Goal: Information Seeking & Learning: Learn about a topic

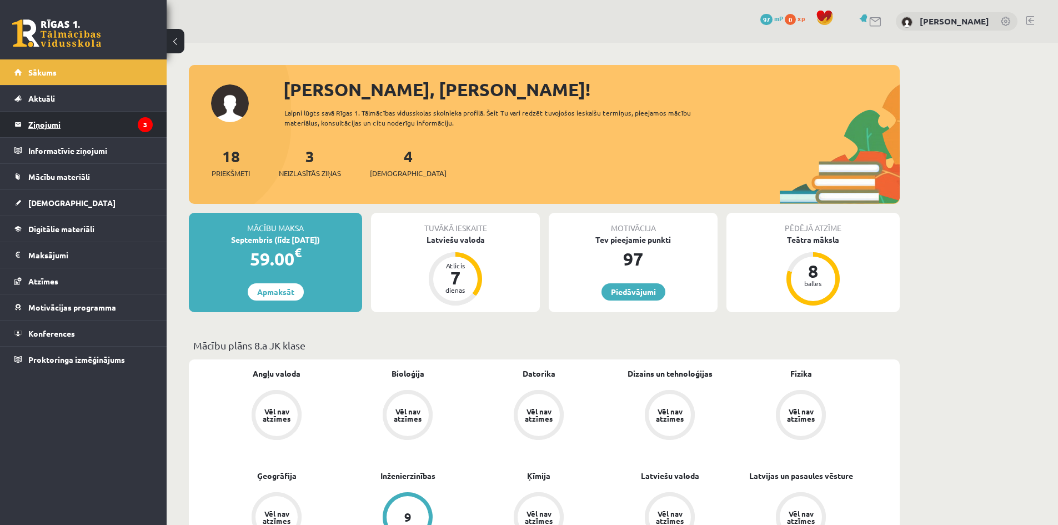
click at [67, 129] on legend "Ziņojumi 3" at bounding box center [90, 125] width 124 height 26
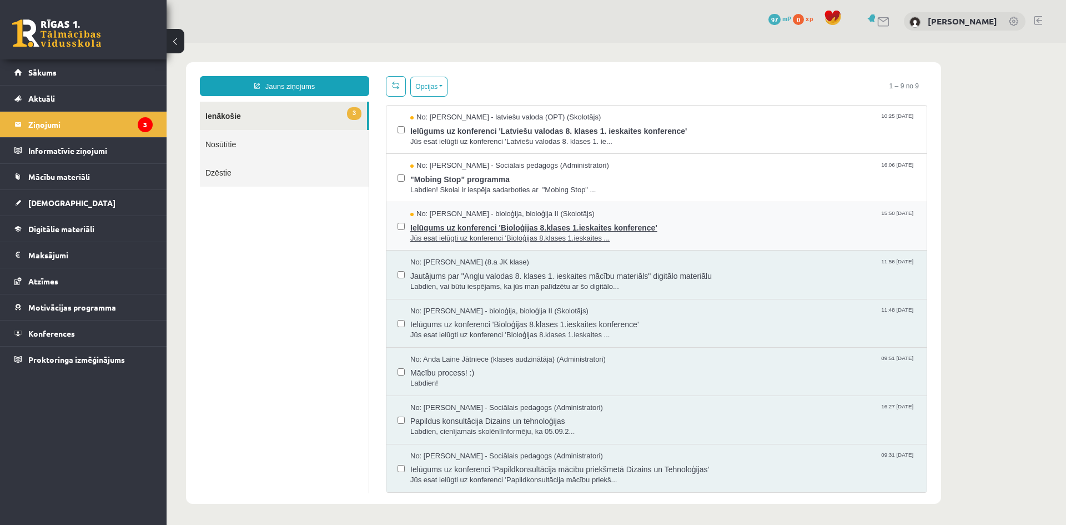
click at [541, 233] on span "Jūs esat ielūgti uz konferenci 'Bioloģijas 8.klases 1.ieskaites ..." at bounding box center [662, 238] width 505 height 11
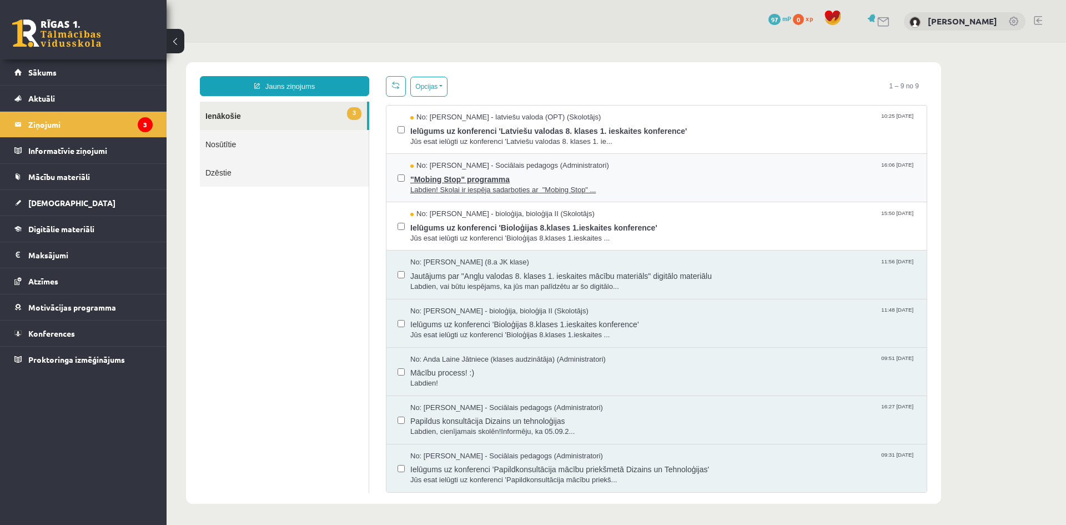
click at [495, 176] on span ""Mobing Stop" programma" at bounding box center [662, 178] width 505 height 14
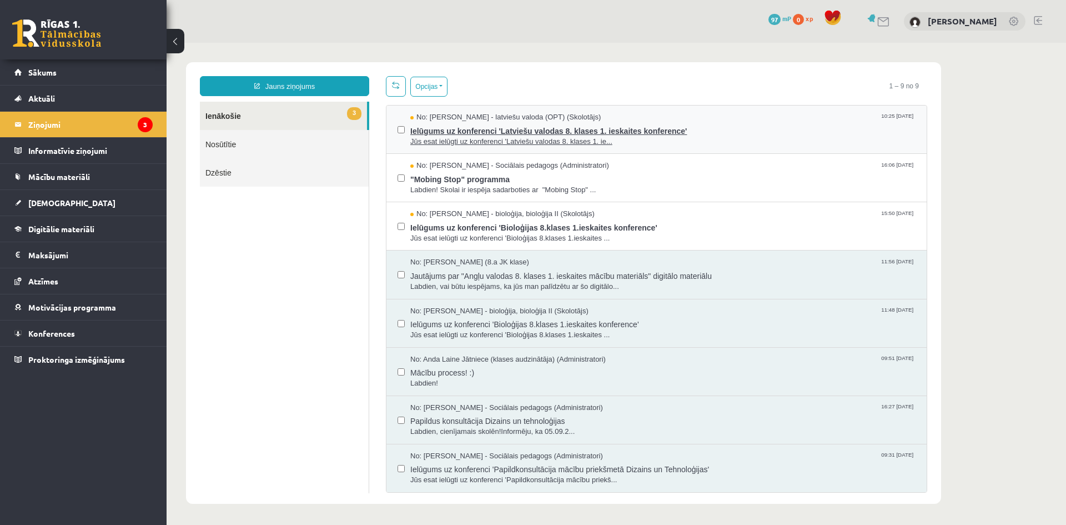
click at [467, 127] on span "Ielūgums uz konferenci 'Latviešu valodas 8. klases 1. ieskaites konference'" at bounding box center [662, 130] width 505 height 14
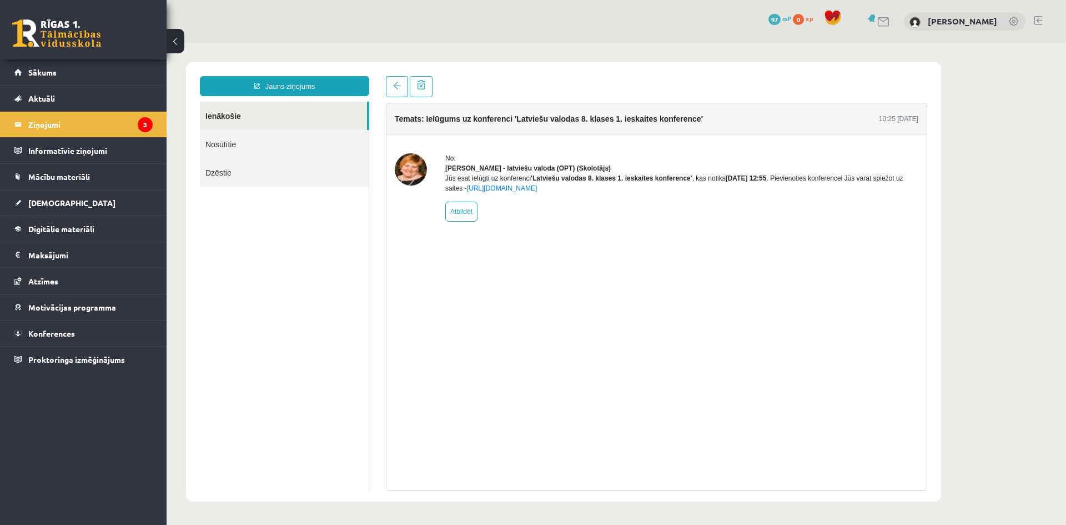
drag, startPoint x: 673, startPoint y: 285, endPoint x: 660, endPoint y: 290, distance: 14.0
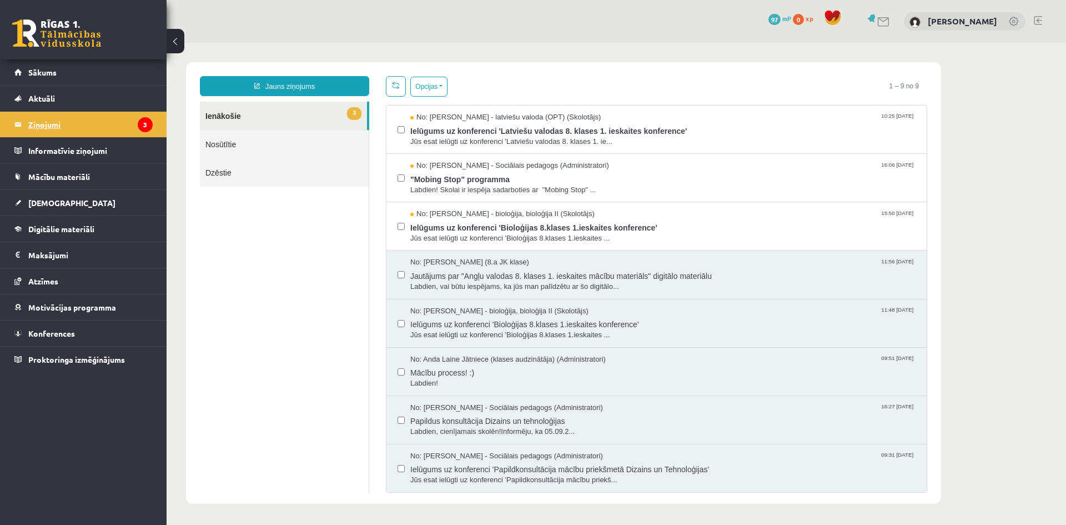
click at [97, 123] on legend "Ziņojumi 3" at bounding box center [90, 125] width 124 height 26
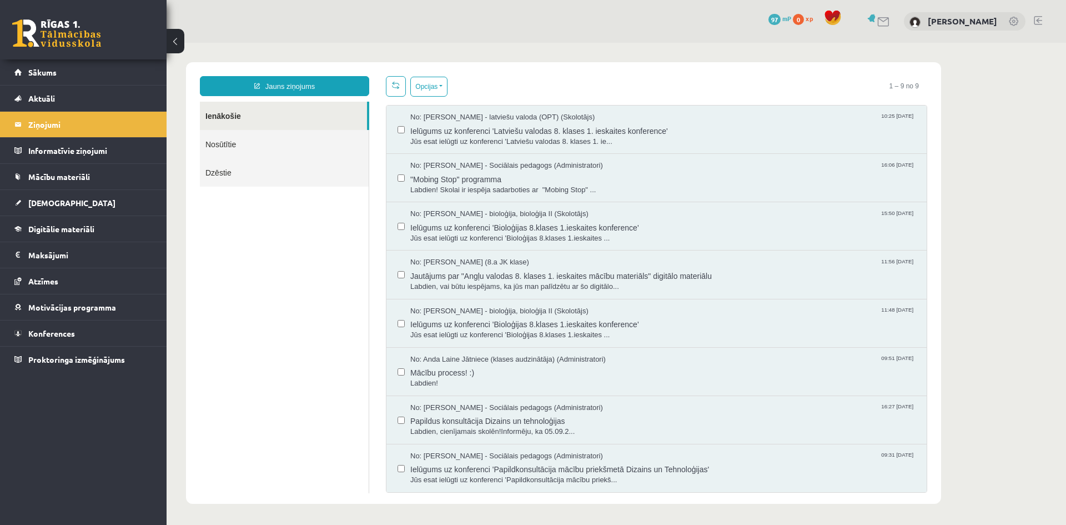
click at [33, 38] on link at bounding box center [56, 33] width 89 height 28
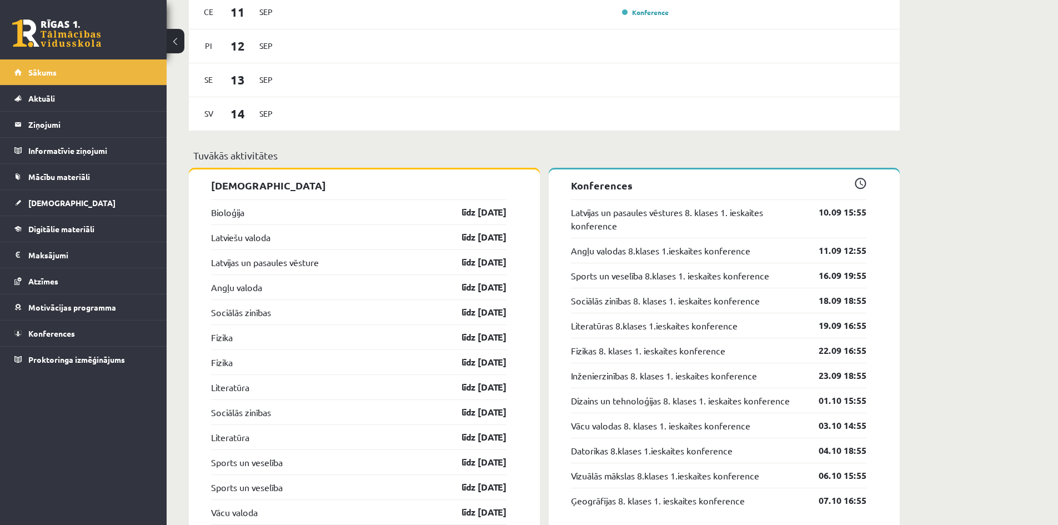
scroll to position [999, 0]
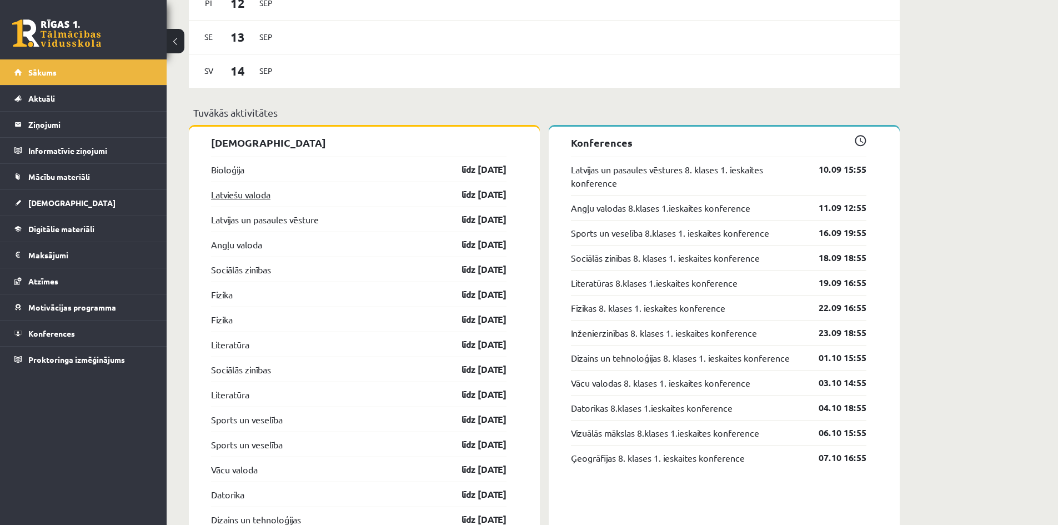
click at [240, 196] on link "Latviešu valoda" at bounding box center [240, 194] width 59 height 13
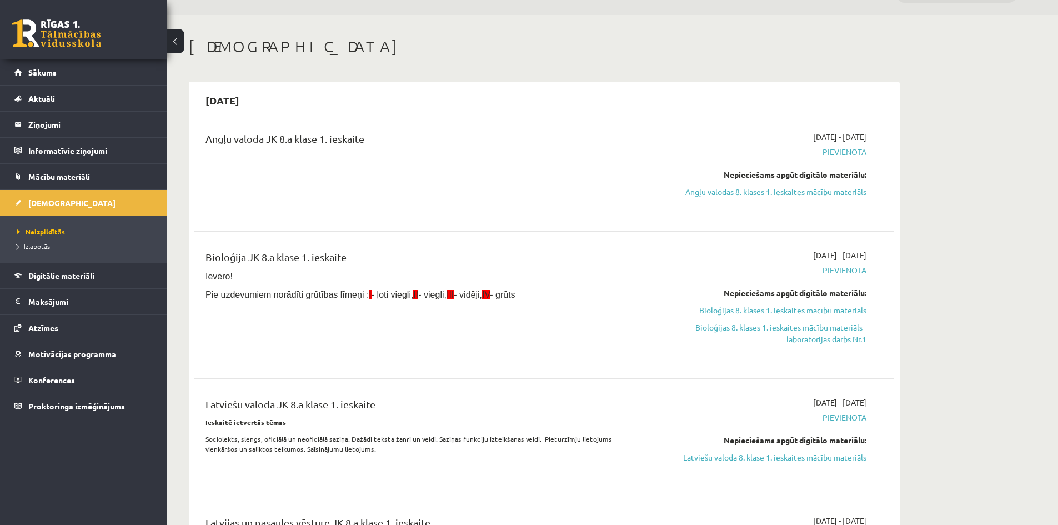
scroll to position [167, 0]
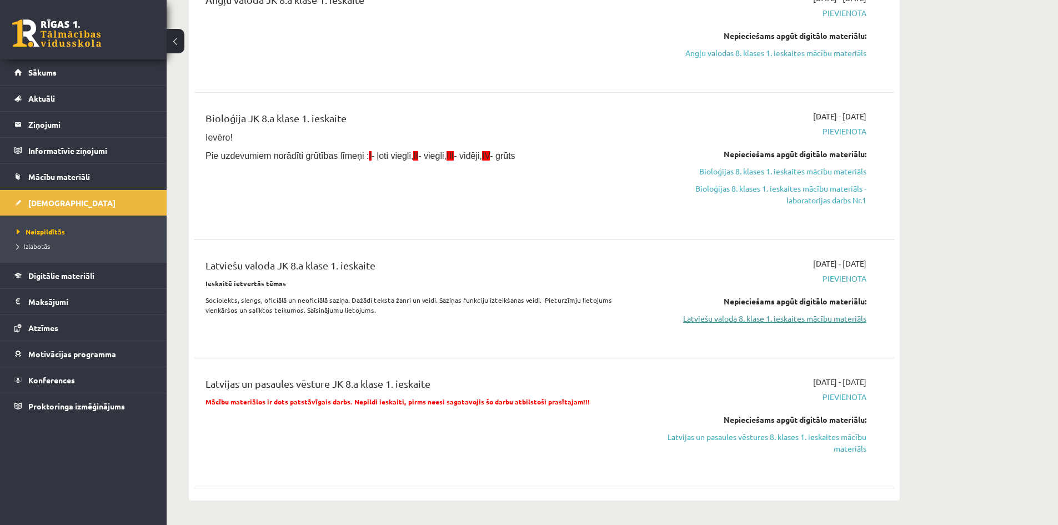
click at [748, 319] on link "Latviešu valoda 8. klase 1. ieskaites mācību materiāls" at bounding box center [761, 319] width 209 height 12
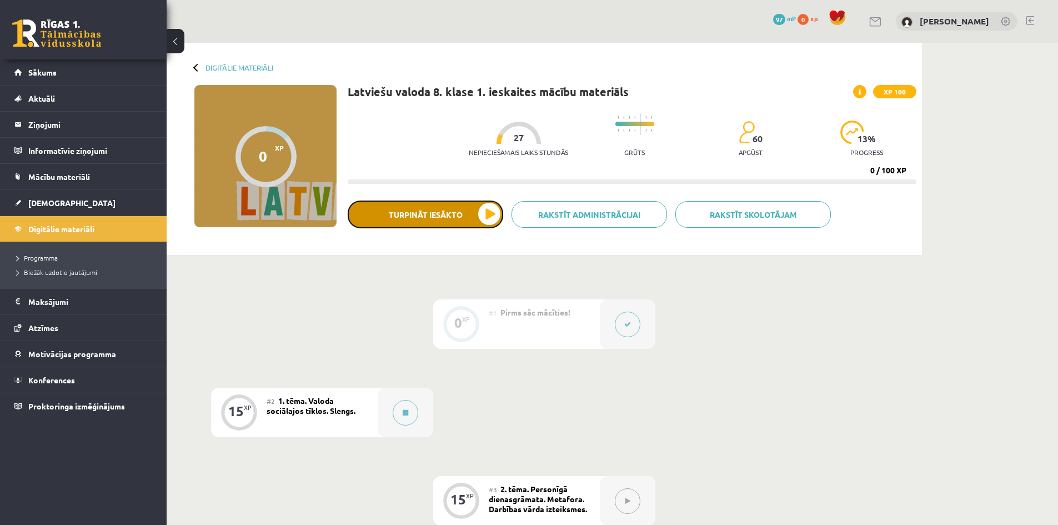
click at [476, 217] on button "Turpināt iesākto" at bounding box center [425, 214] width 155 height 28
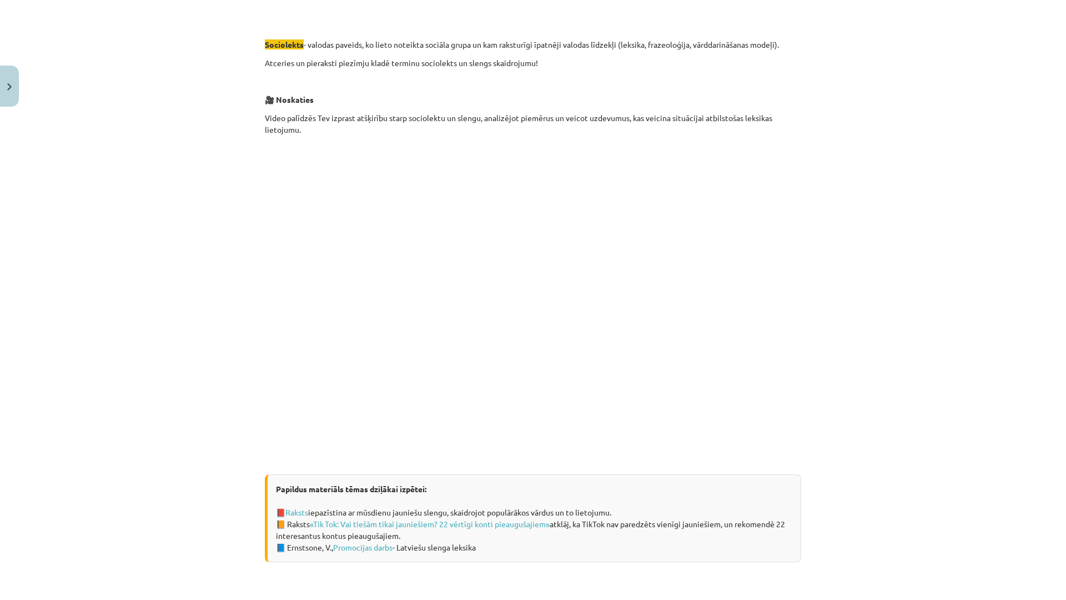
scroll to position [404, 0]
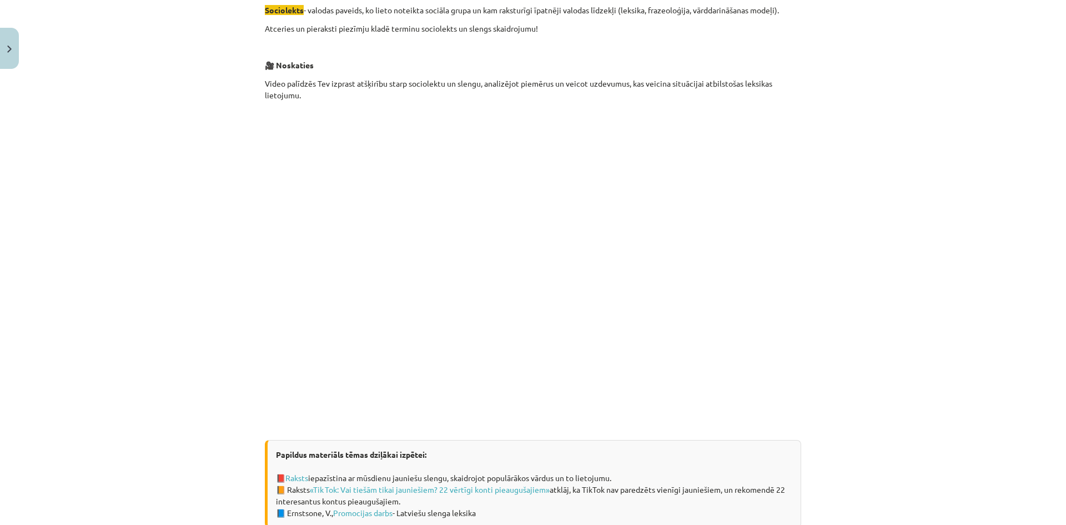
click at [808, 230] on div "Mācību tēma: Latviešu valoda 8. klase 1. ieskaites mācību materiāls #2 1. tēma.…" at bounding box center [533, 262] width 1066 height 525
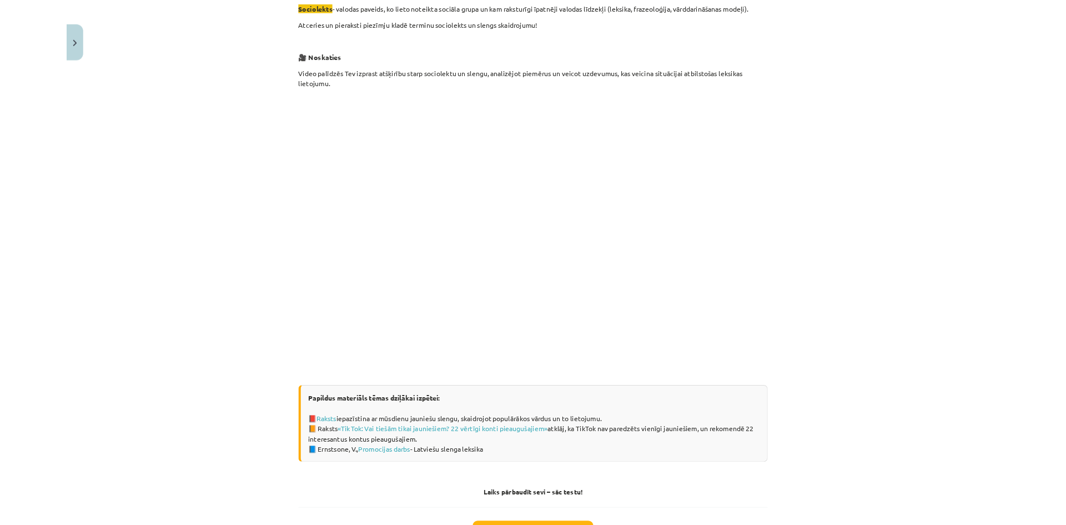
scroll to position [186, 0]
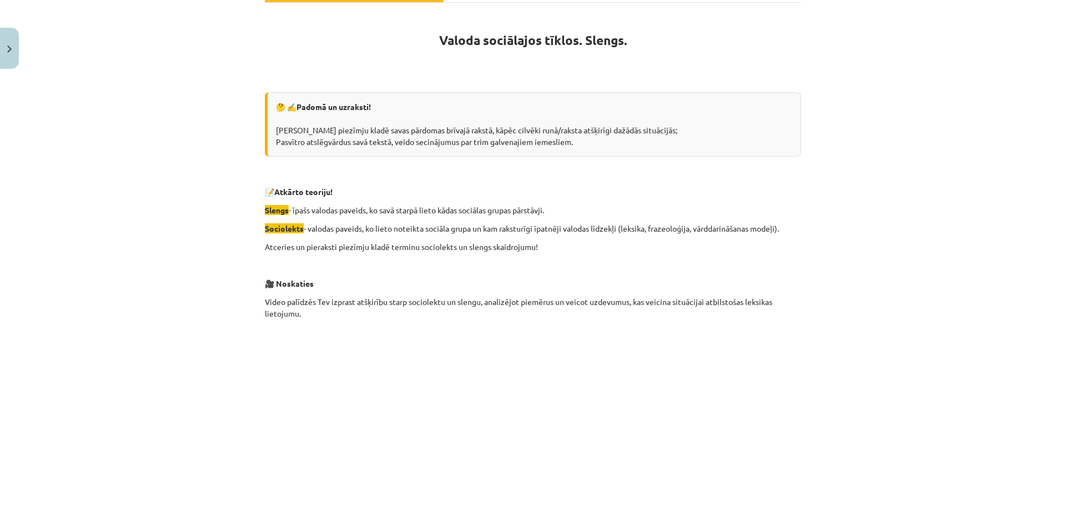
click at [955, 164] on div "Mācību tēma: Latviešu valoda 8. klase 1. ieskaites mācību materiāls #2 1. tēma.…" at bounding box center [533, 262] width 1066 height 525
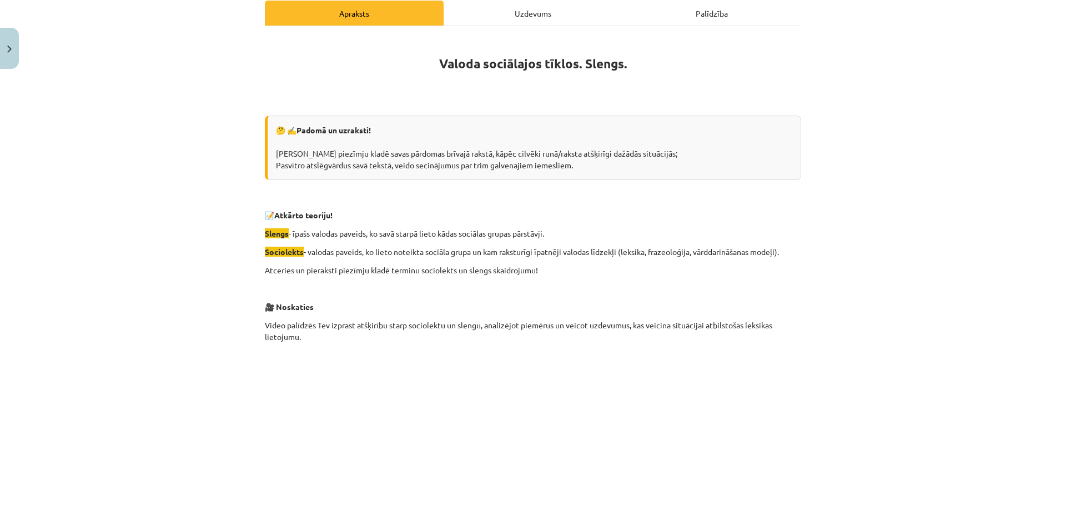
scroll to position [127, 0]
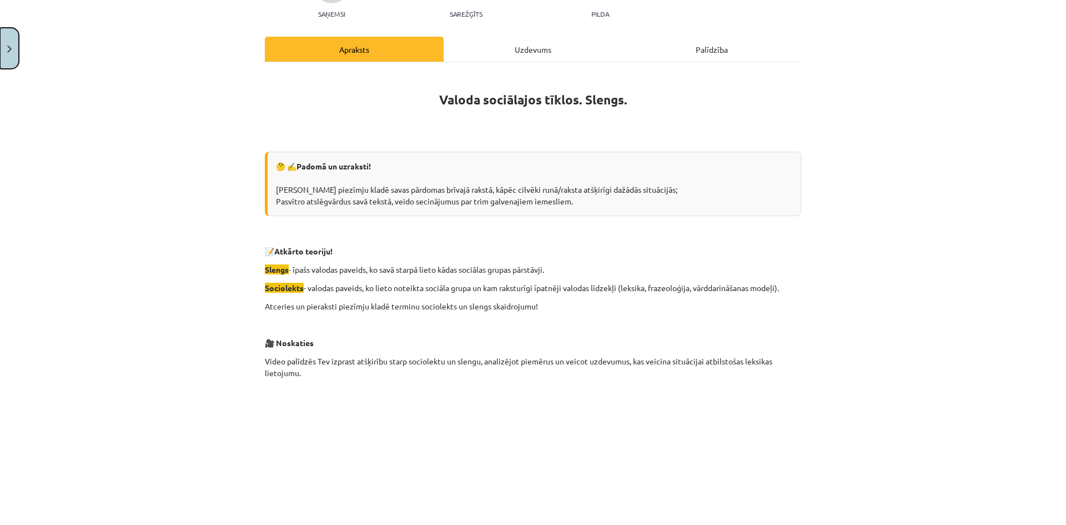
click at [11, 41] on button "Close" at bounding box center [9, 48] width 19 height 41
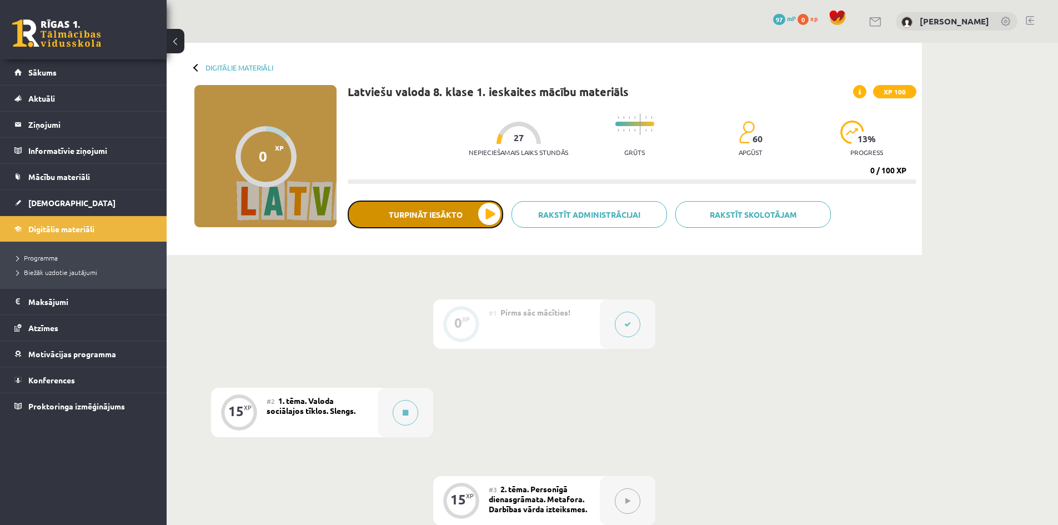
click at [482, 217] on button "Turpināt iesākto" at bounding box center [425, 214] width 155 height 28
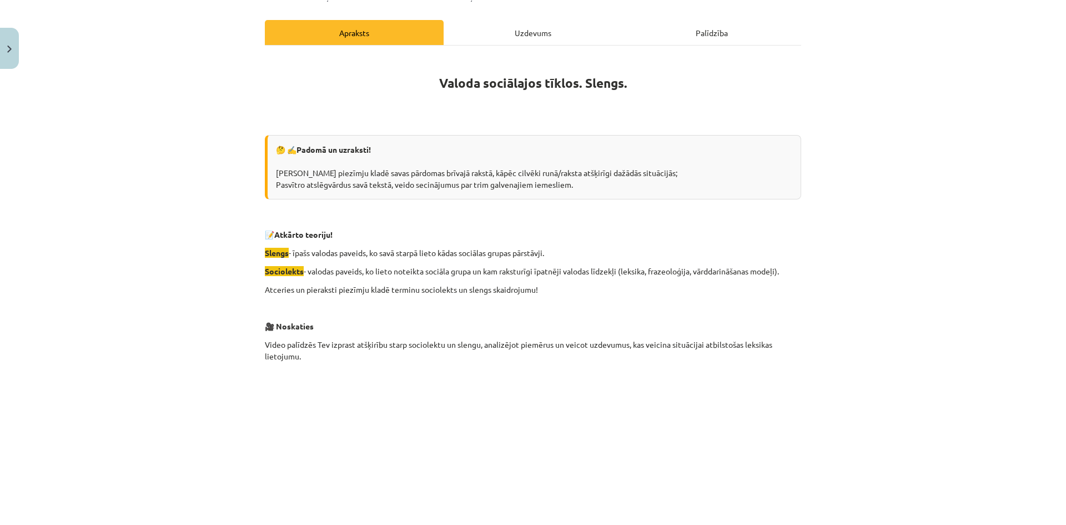
scroll to position [71, 0]
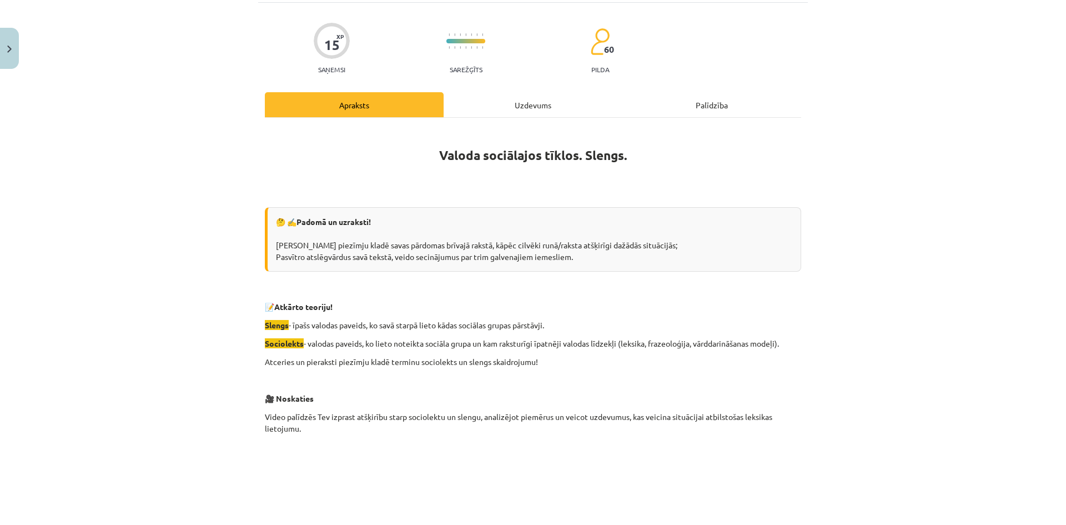
click at [539, 110] on div "Uzdevums" at bounding box center [533, 104] width 179 height 25
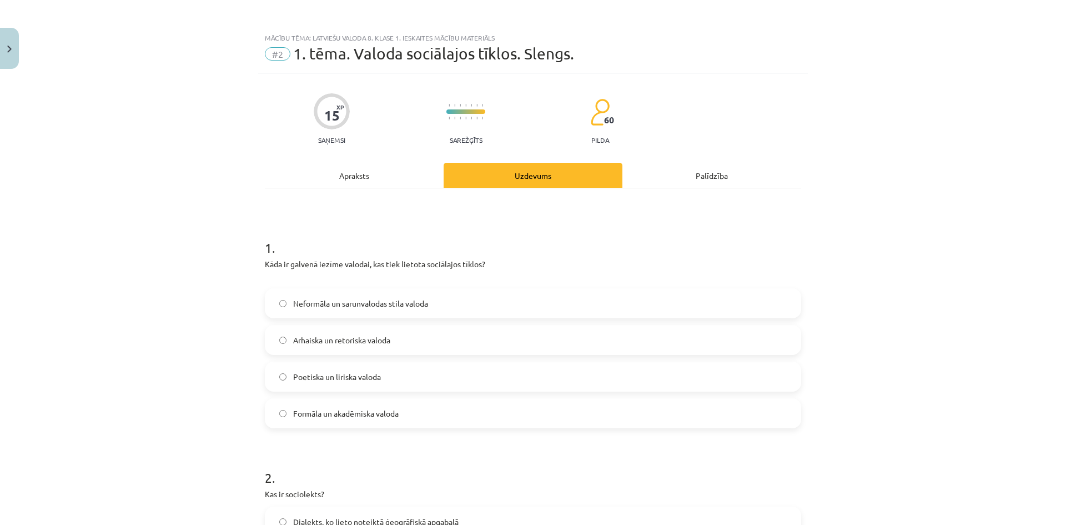
scroll to position [0, 0]
click at [413, 173] on div "Apraksts" at bounding box center [354, 175] width 179 height 25
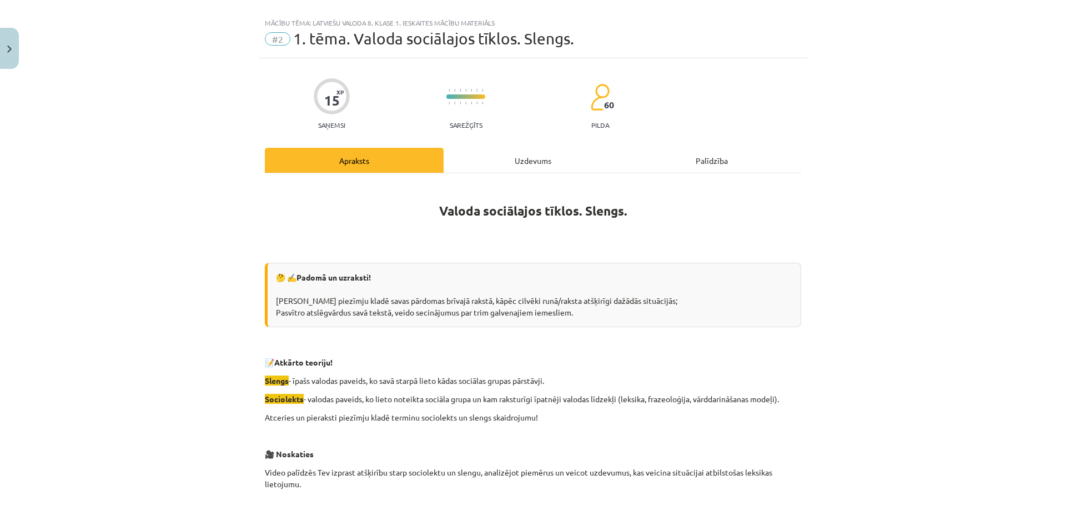
click at [552, 158] on div "Uzdevums" at bounding box center [533, 160] width 179 height 25
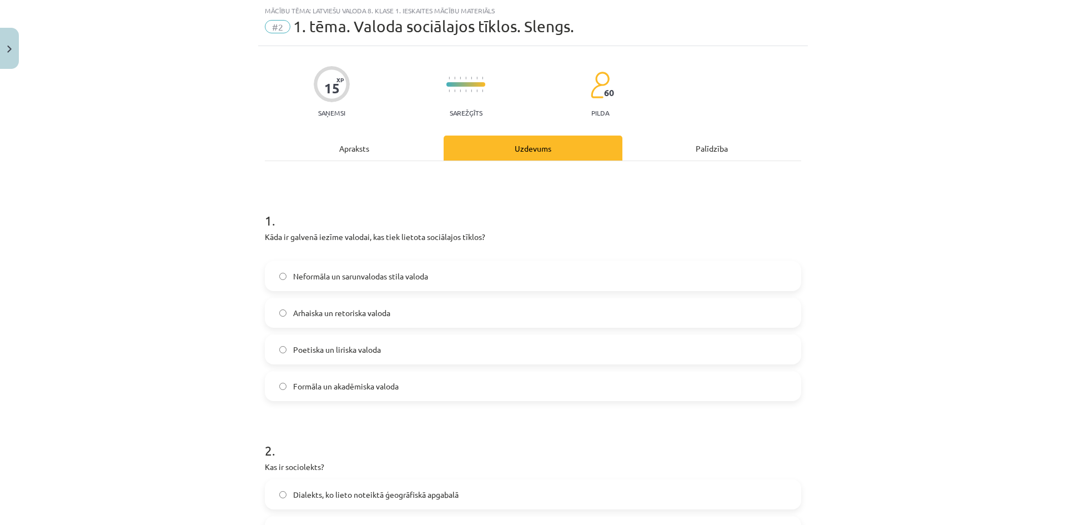
click at [280, 270] on label "Neformāla un sarunvalodas stila valoda" at bounding box center [533, 276] width 534 height 28
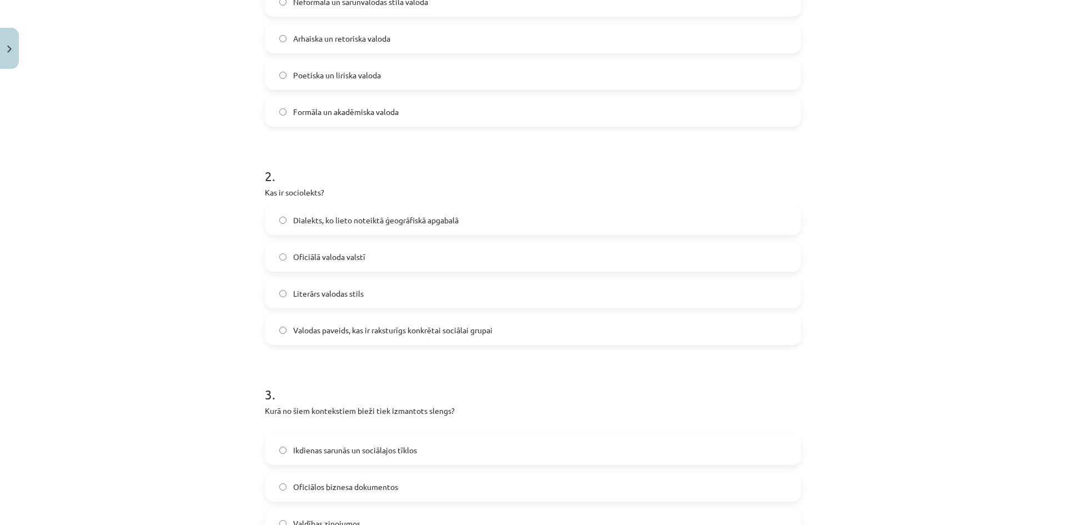
scroll to position [305, 0]
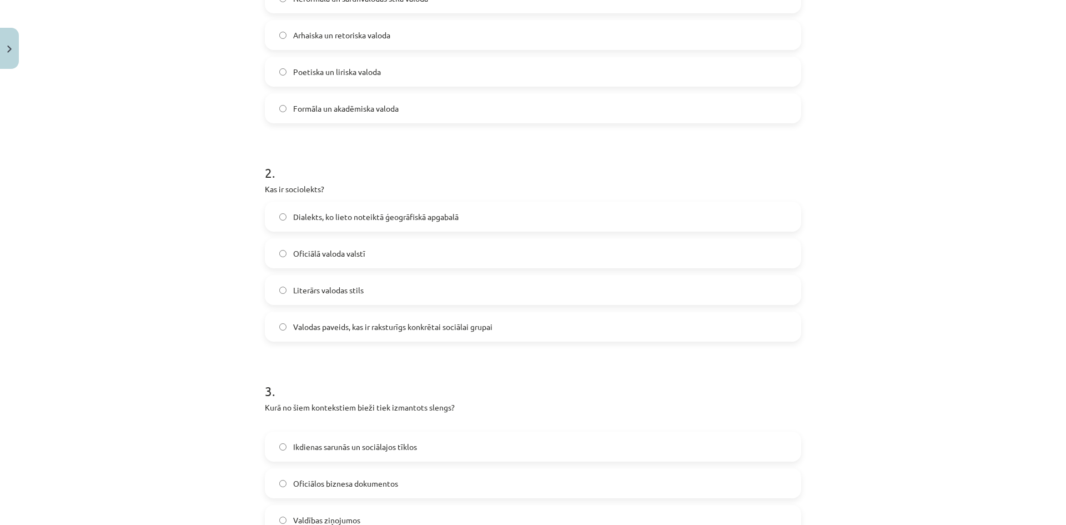
click at [273, 331] on label "Valodas paveids, kas ir raksturīgs konkrētai sociālai grupai" at bounding box center [533, 327] width 534 height 28
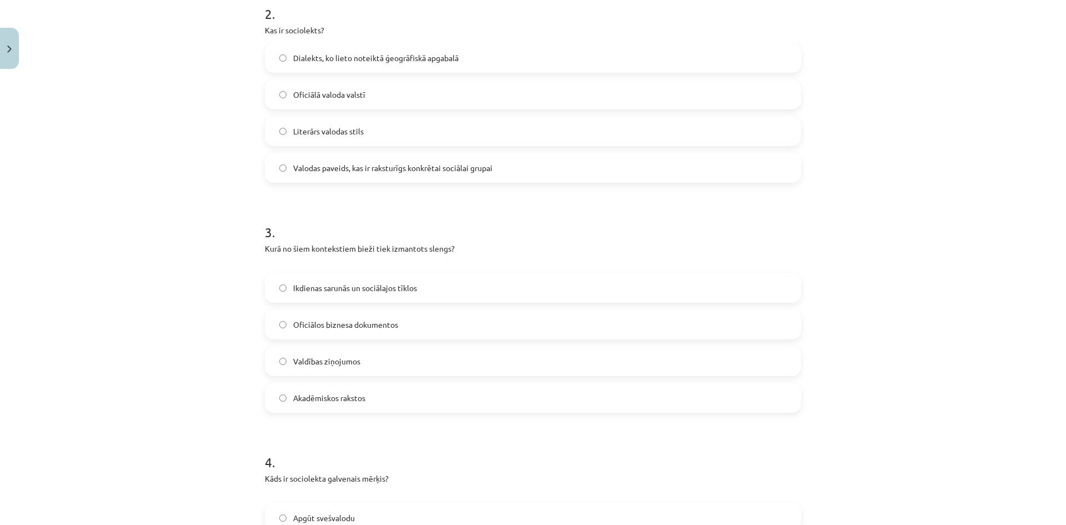
scroll to position [472, 0]
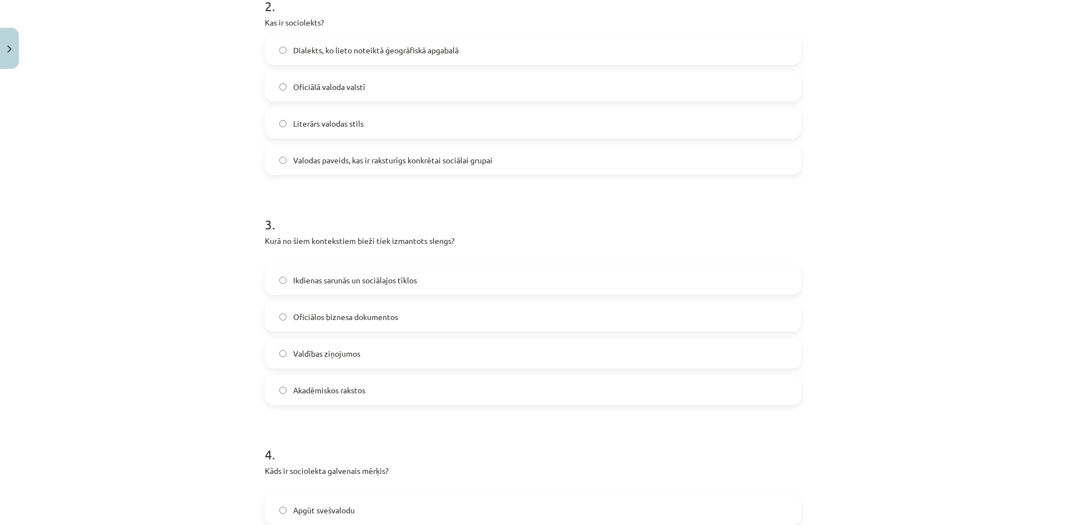
click at [271, 283] on label "Ikdienas sarunās un sociālajos tīklos" at bounding box center [533, 280] width 534 height 28
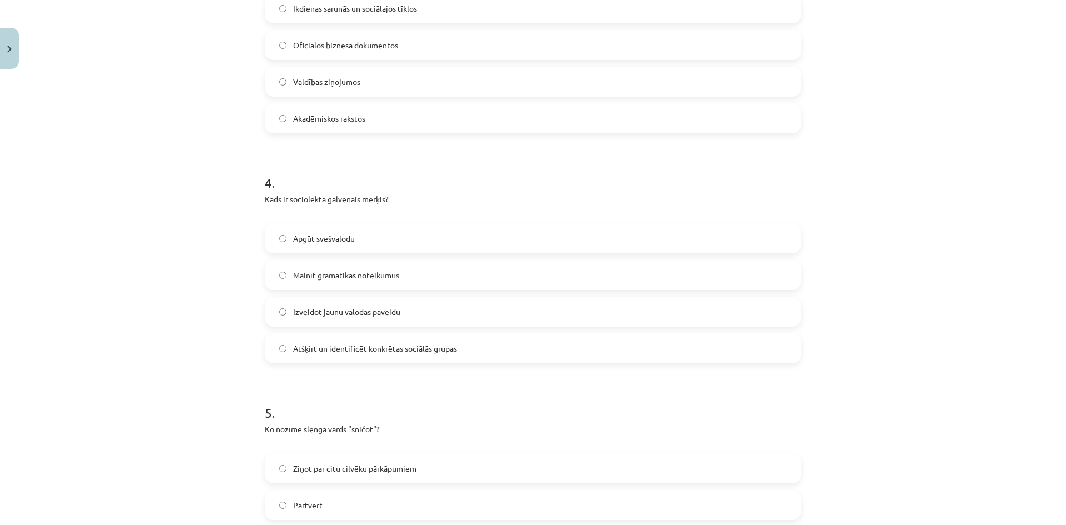
scroll to position [749, 0]
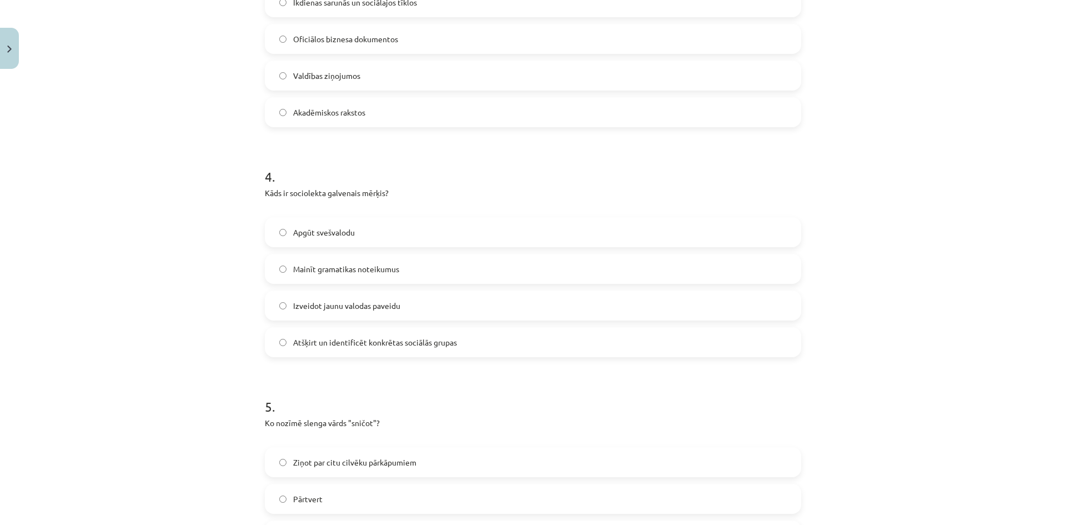
click at [273, 344] on label "Atšķirt un identificēt konkrētas sociālās grupas" at bounding box center [533, 342] width 534 height 28
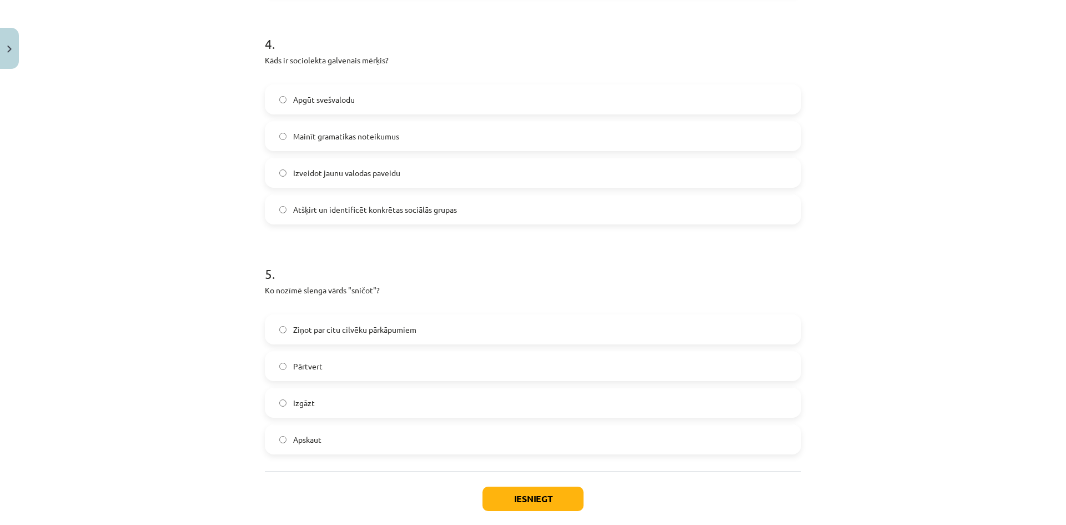
scroll to position [916, 0]
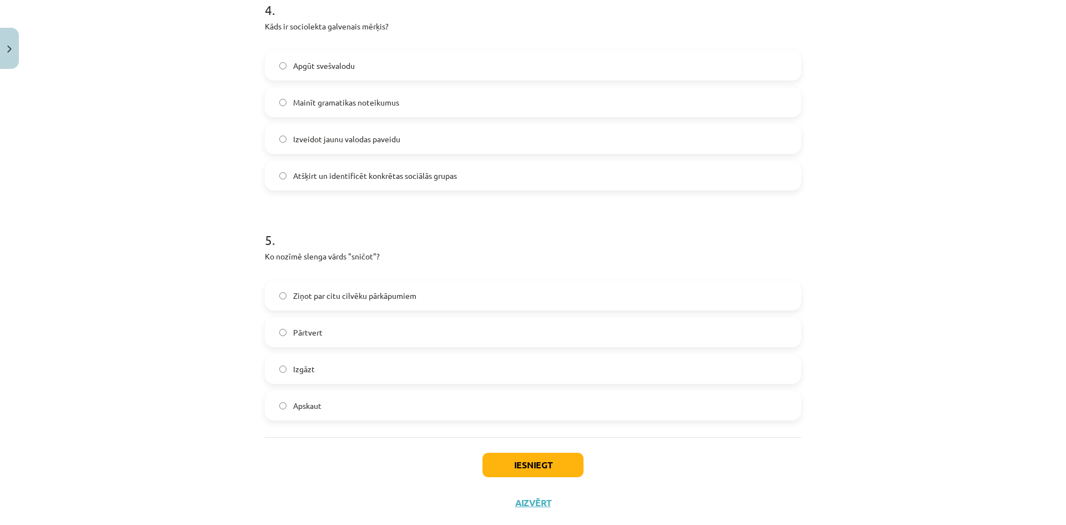
click at [285, 296] on label "Ziņot par citu cilvēku pārkāpumiem" at bounding box center [533, 295] width 534 height 28
click at [543, 461] on button "Iesniegt" at bounding box center [532, 464] width 101 height 24
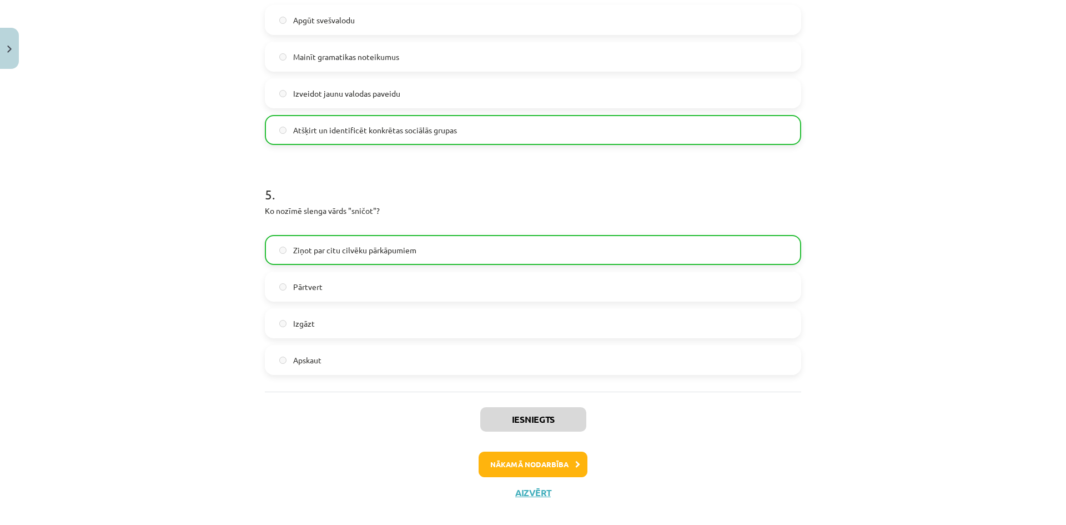
scroll to position [976, 0]
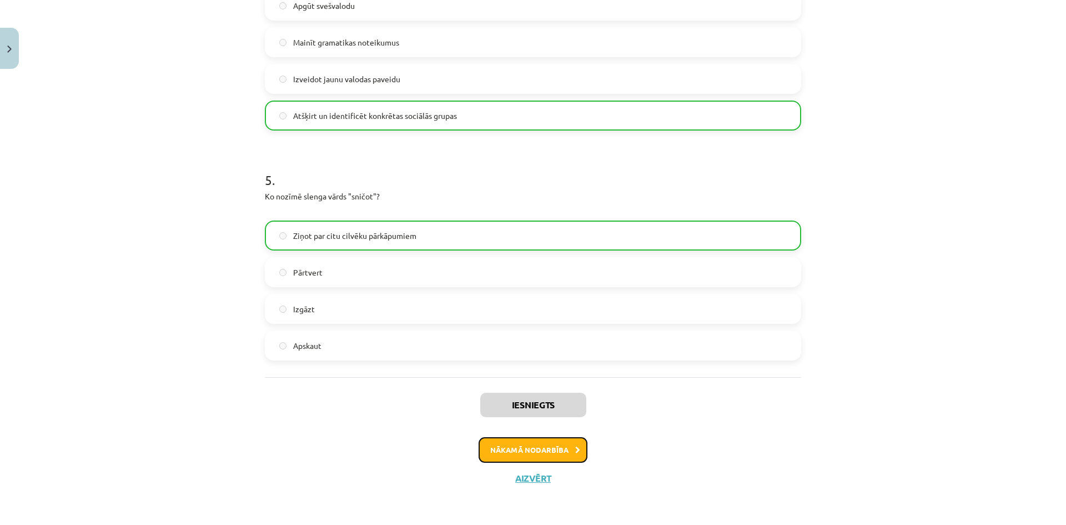
click at [544, 451] on button "Nākamā nodarbība" at bounding box center [533, 450] width 109 height 26
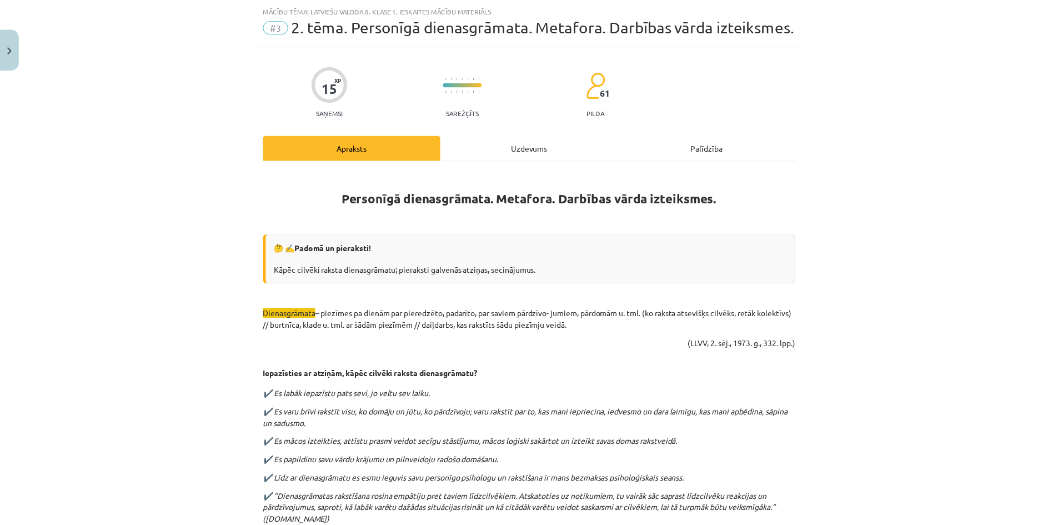
scroll to position [28, 0]
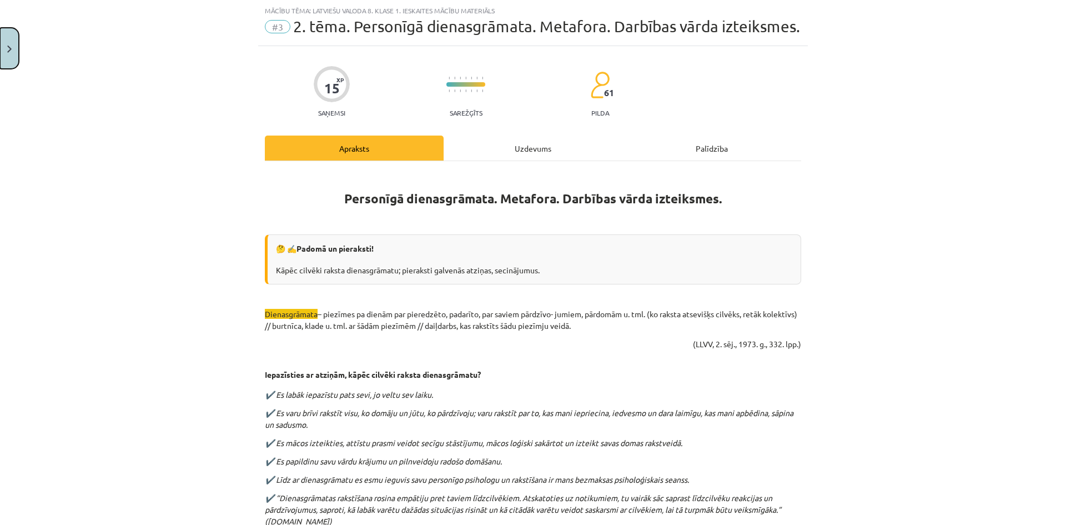
click at [3, 62] on button "Close" at bounding box center [9, 48] width 19 height 41
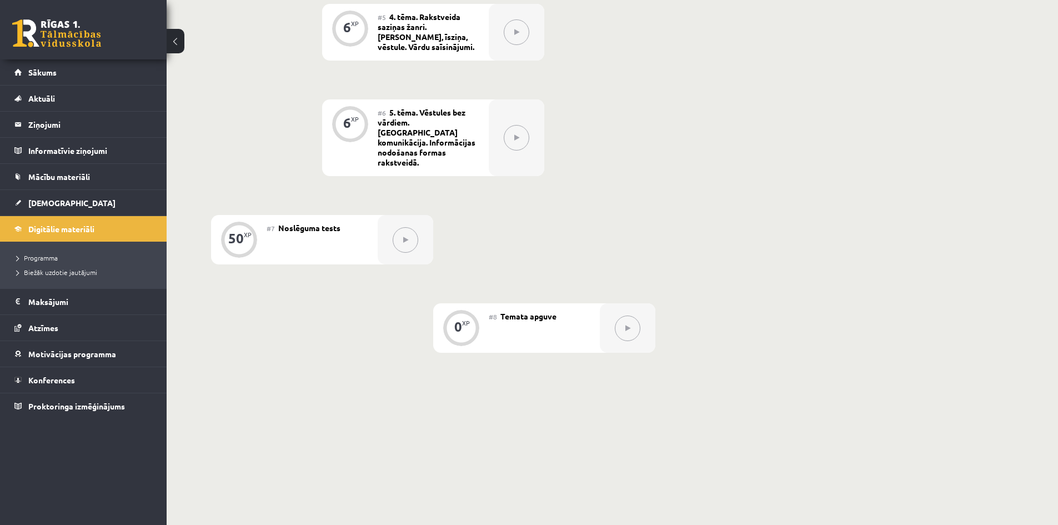
scroll to position [671, 0]
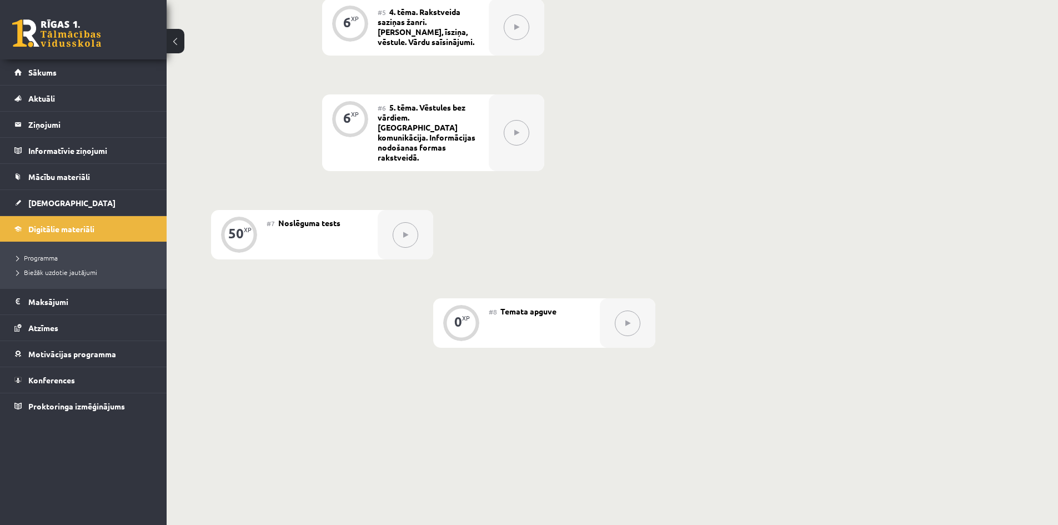
drag, startPoint x: 308, startPoint y: 240, endPoint x: 307, endPoint y: 232, distance: 7.9
drag, startPoint x: 307, startPoint y: 232, endPoint x: 214, endPoint y: 281, distance: 105.5
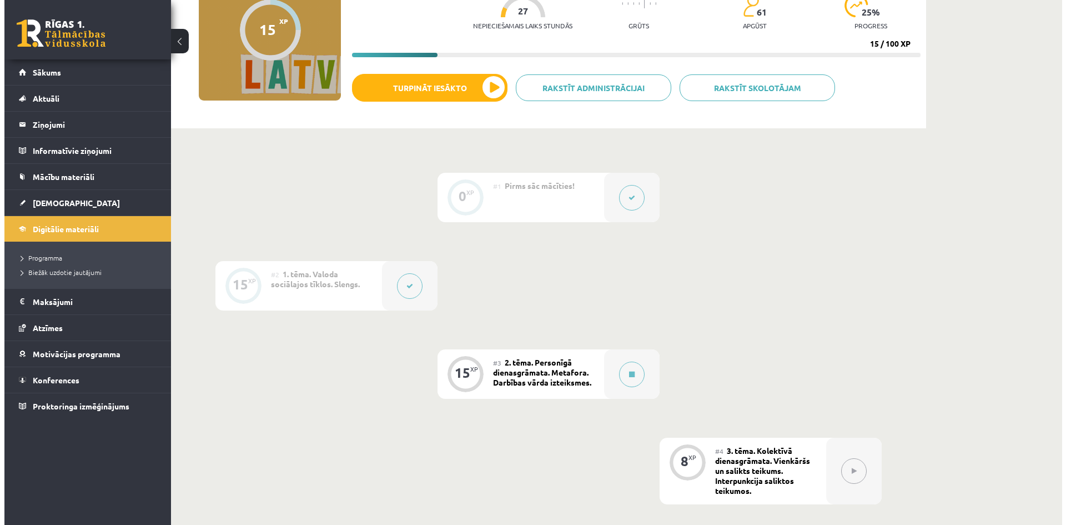
scroll to position [167, 0]
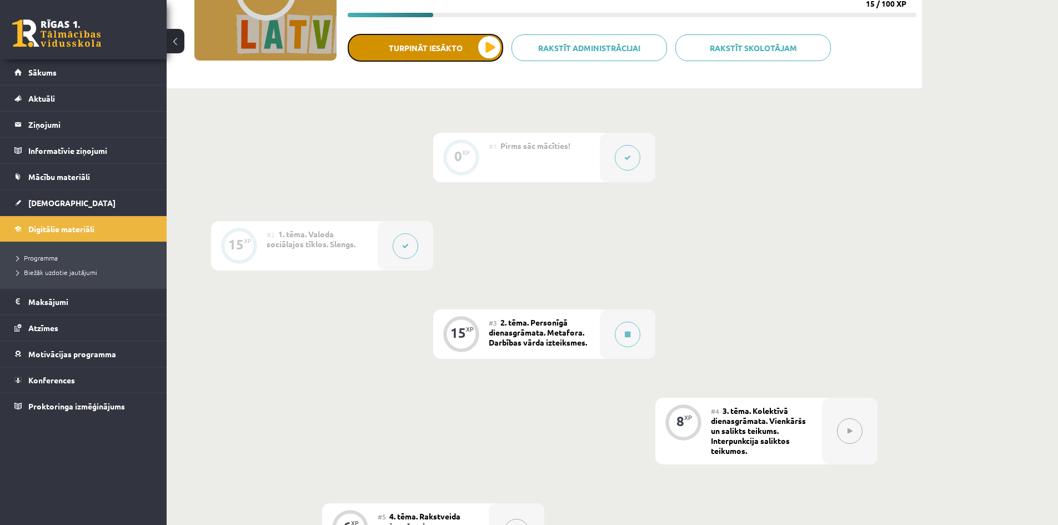
click at [487, 53] on button "Turpināt iesākto" at bounding box center [425, 48] width 155 height 28
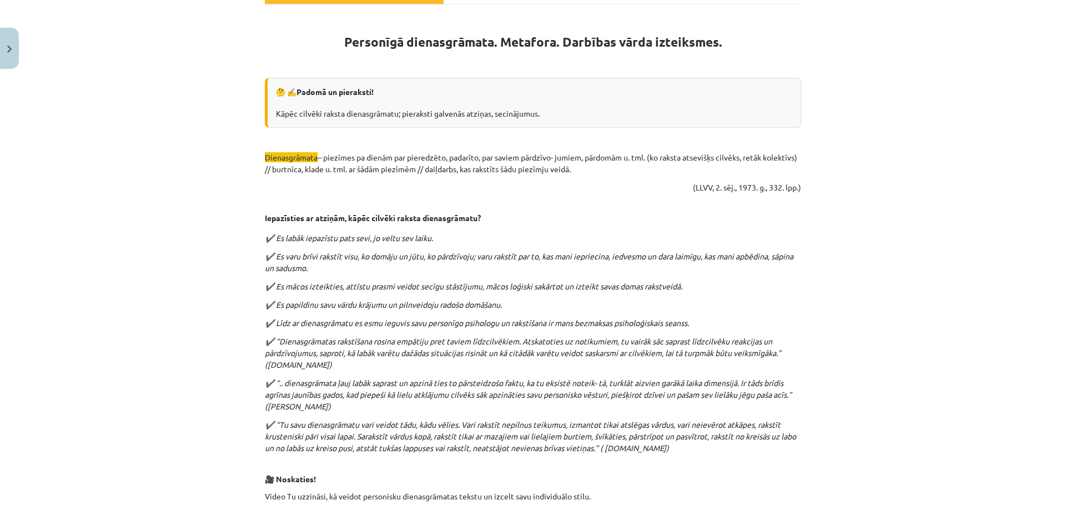
scroll to position [222, 0]
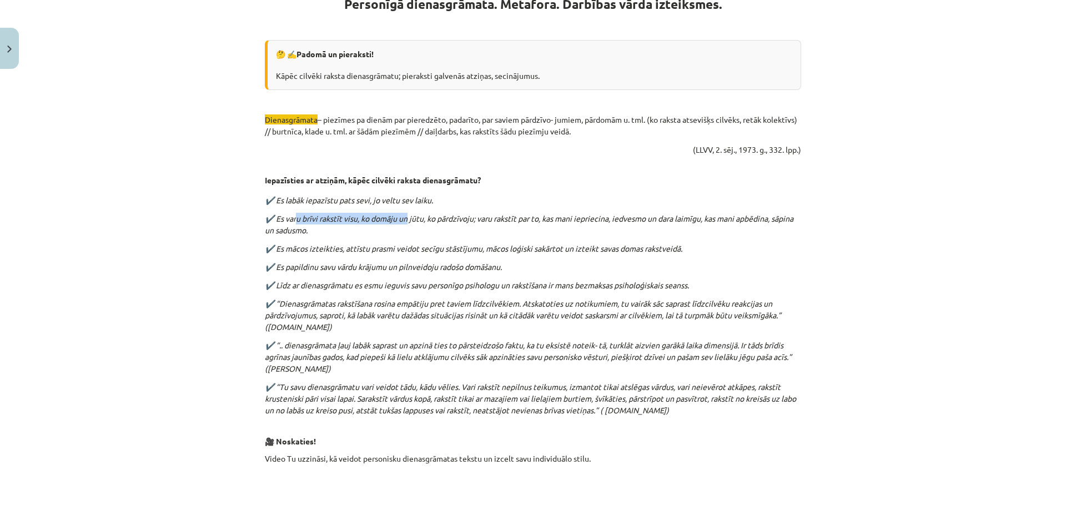
drag, startPoint x: 329, startPoint y: 218, endPoint x: 406, endPoint y: 218, distance: 77.7
click at [406, 218] on em "✔️ Es varu brīvi rakstīt visu, ko domāju un jūtu, ko pārdzīvoju; varu rakstīt p…" at bounding box center [529, 224] width 529 height 22
drag, startPoint x: 437, startPoint y: 218, endPoint x: 450, endPoint y: 218, distance: 12.8
click at [449, 218] on em "✔️ Es varu brīvi rakstīt visu, ko domāju un jūtu, ko pārdzīvoju; varu rakstīt p…" at bounding box center [529, 224] width 529 height 22
drag, startPoint x: 469, startPoint y: 218, endPoint x: 689, endPoint y: 215, distance: 220.4
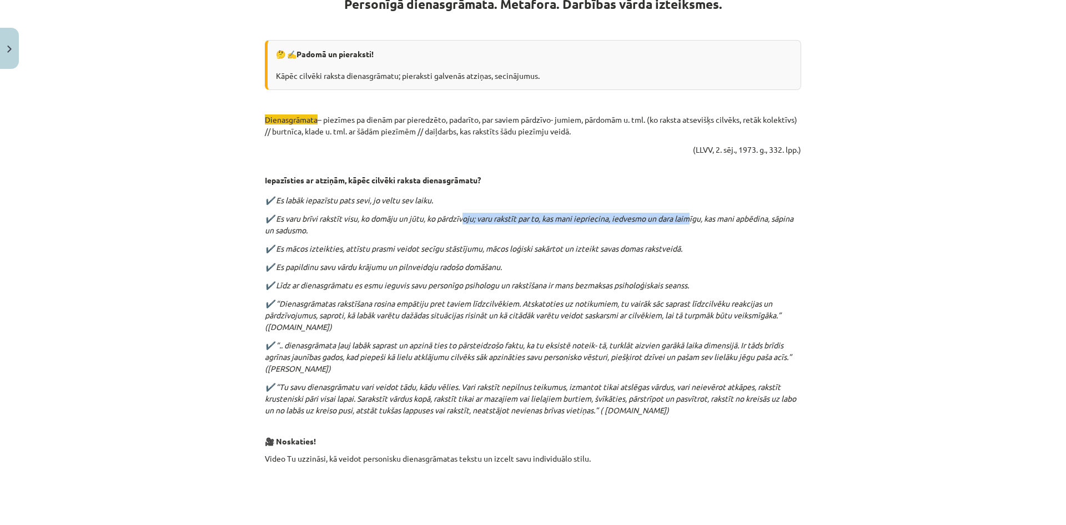
click at [689, 215] on em "✔️ Es varu brīvi rakstīt visu, ko domāju un jūtu, ko pārdzīvoju; varu rakstīt p…" at bounding box center [529, 224] width 529 height 22
click at [227, 243] on div "Mācību tēma: Latviešu valoda 8. klase 1. ieskaites mācību materiāls #3 2. tēma.…" at bounding box center [533, 262] width 1066 height 525
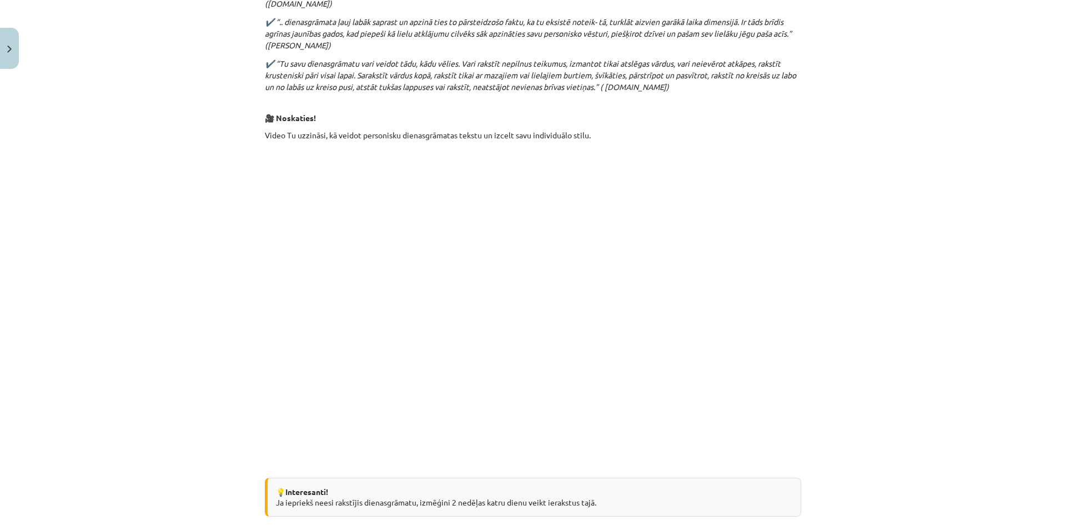
scroll to position [878, 0]
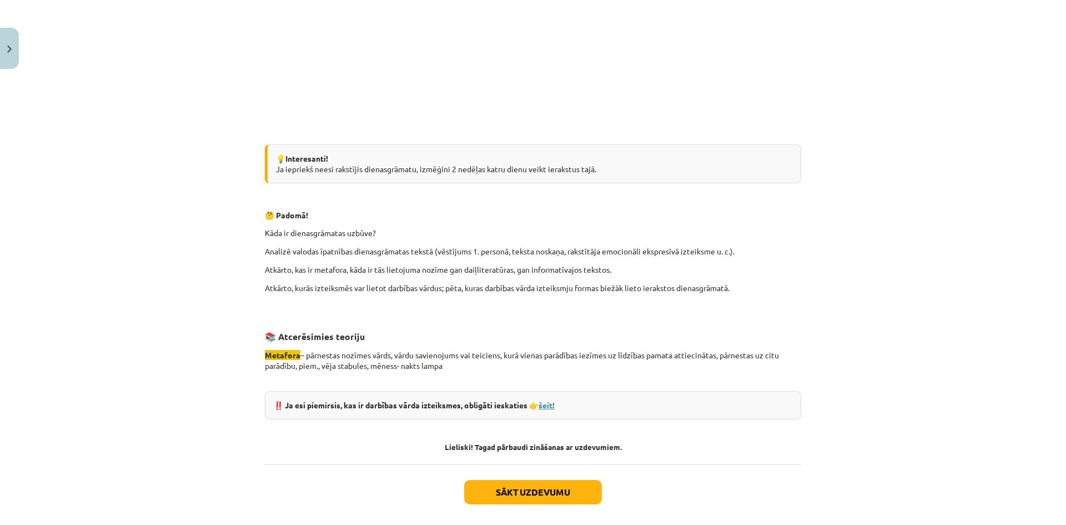
click at [551, 401] on link "šeit!" at bounding box center [546, 405] width 16 height 10
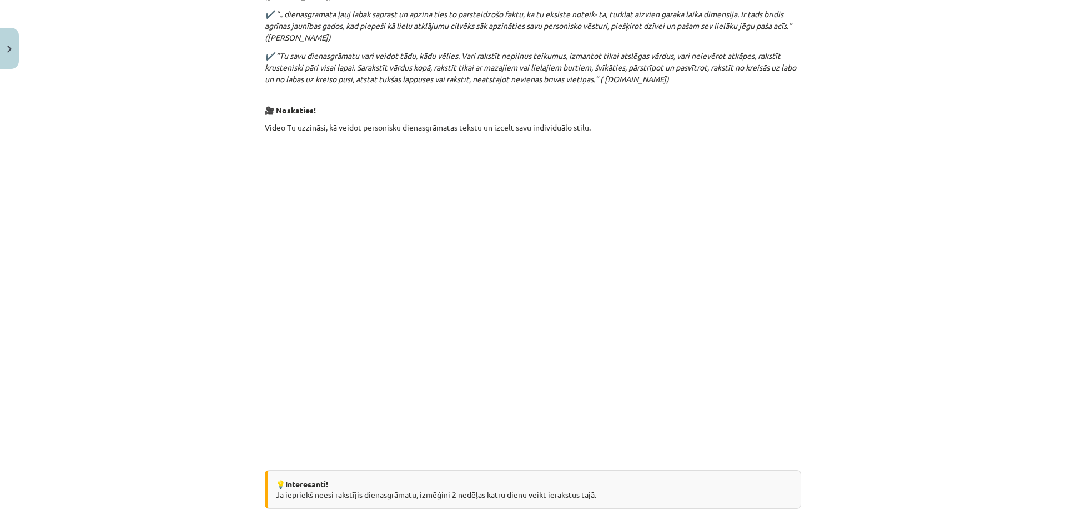
scroll to position [545, 0]
